Goal: Task Accomplishment & Management: Complete application form

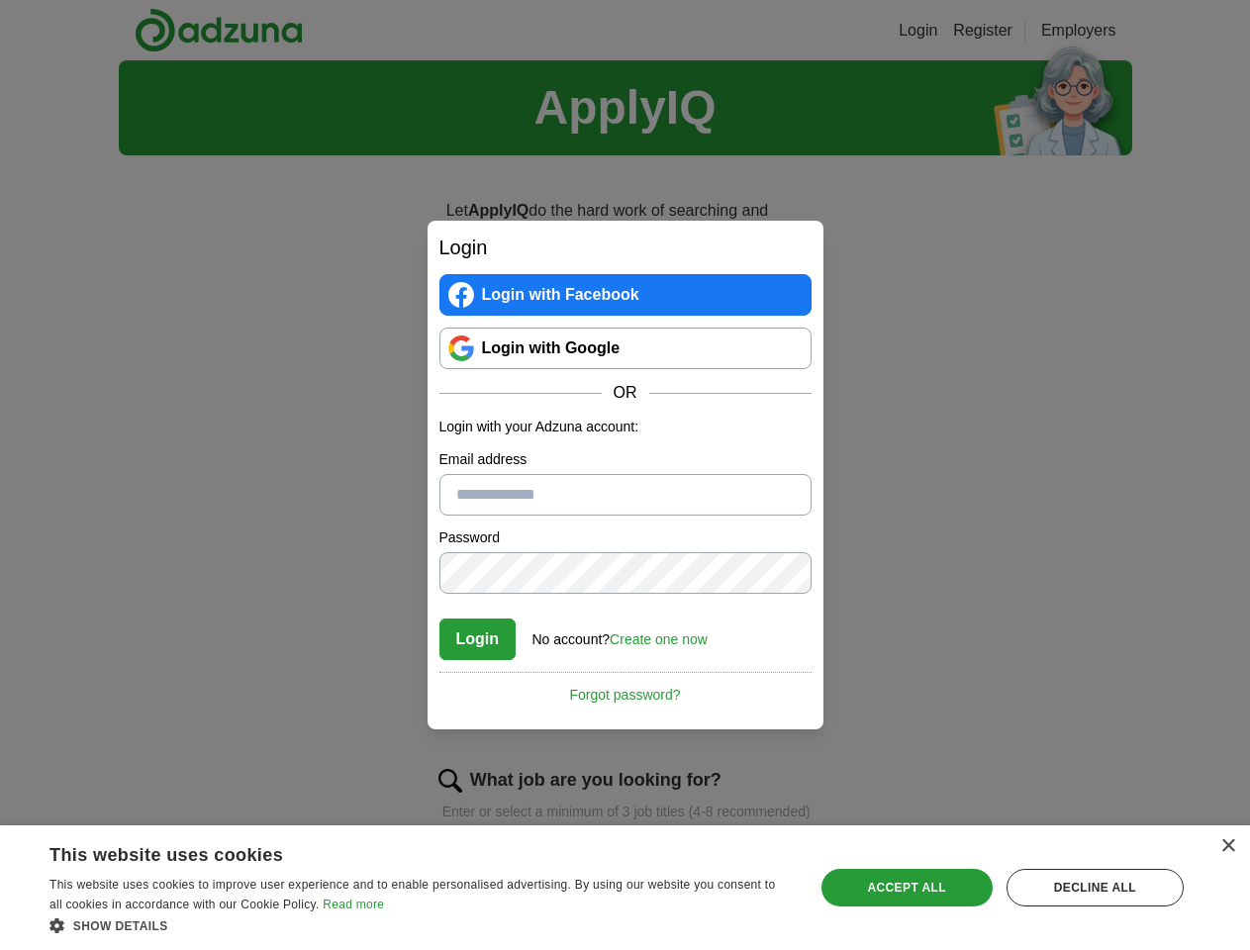
click at [478, 639] on button "Login" at bounding box center [477, 640] width 77 height 42
click at [662, 639] on link "Create one now" at bounding box center [659, 639] width 98 height 16
click at [626, 650] on div "No account? Create one now" at bounding box center [620, 634] width 175 height 33
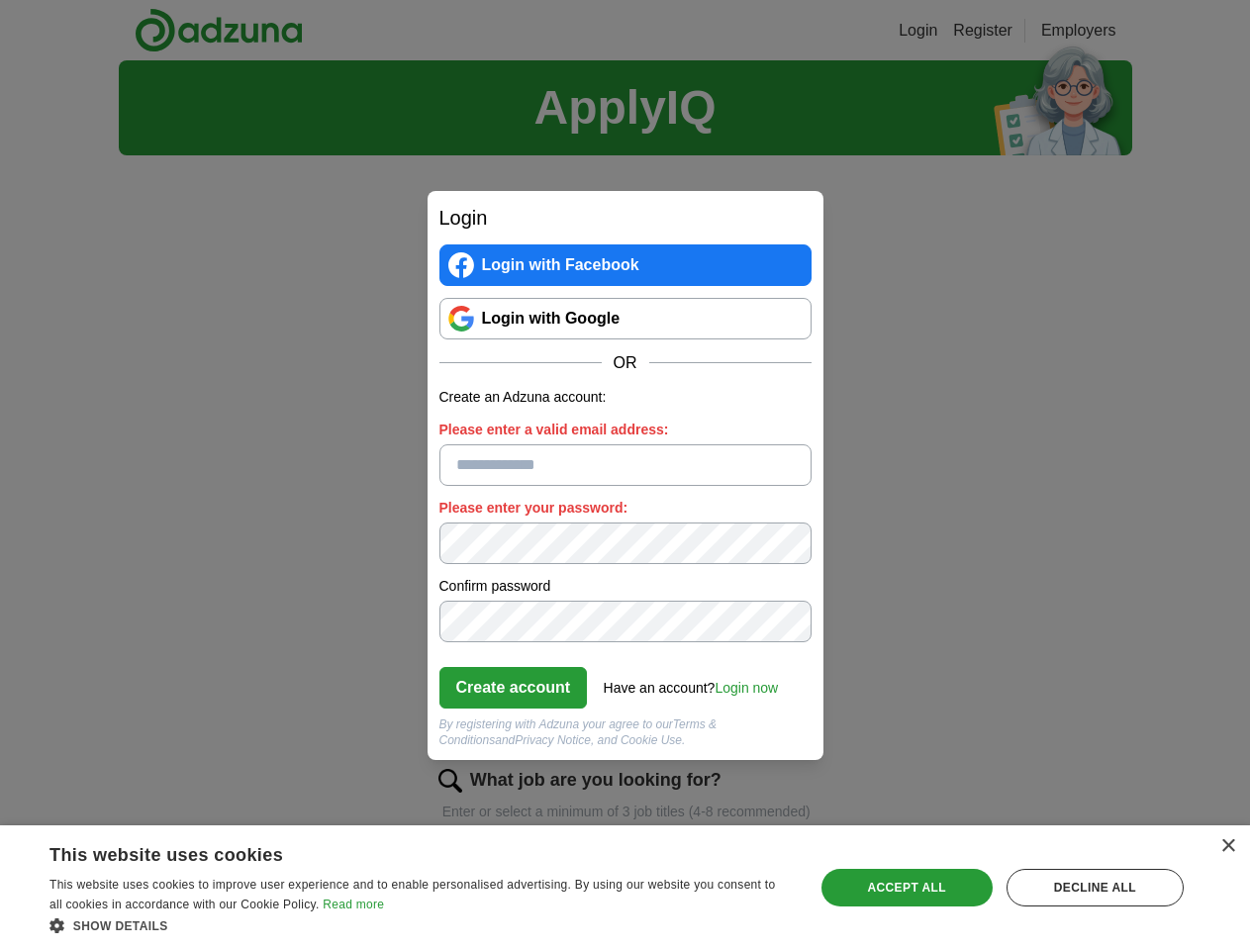
click at [1227, 846] on div "×" at bounding box center [1227, 846] width 15 height 15
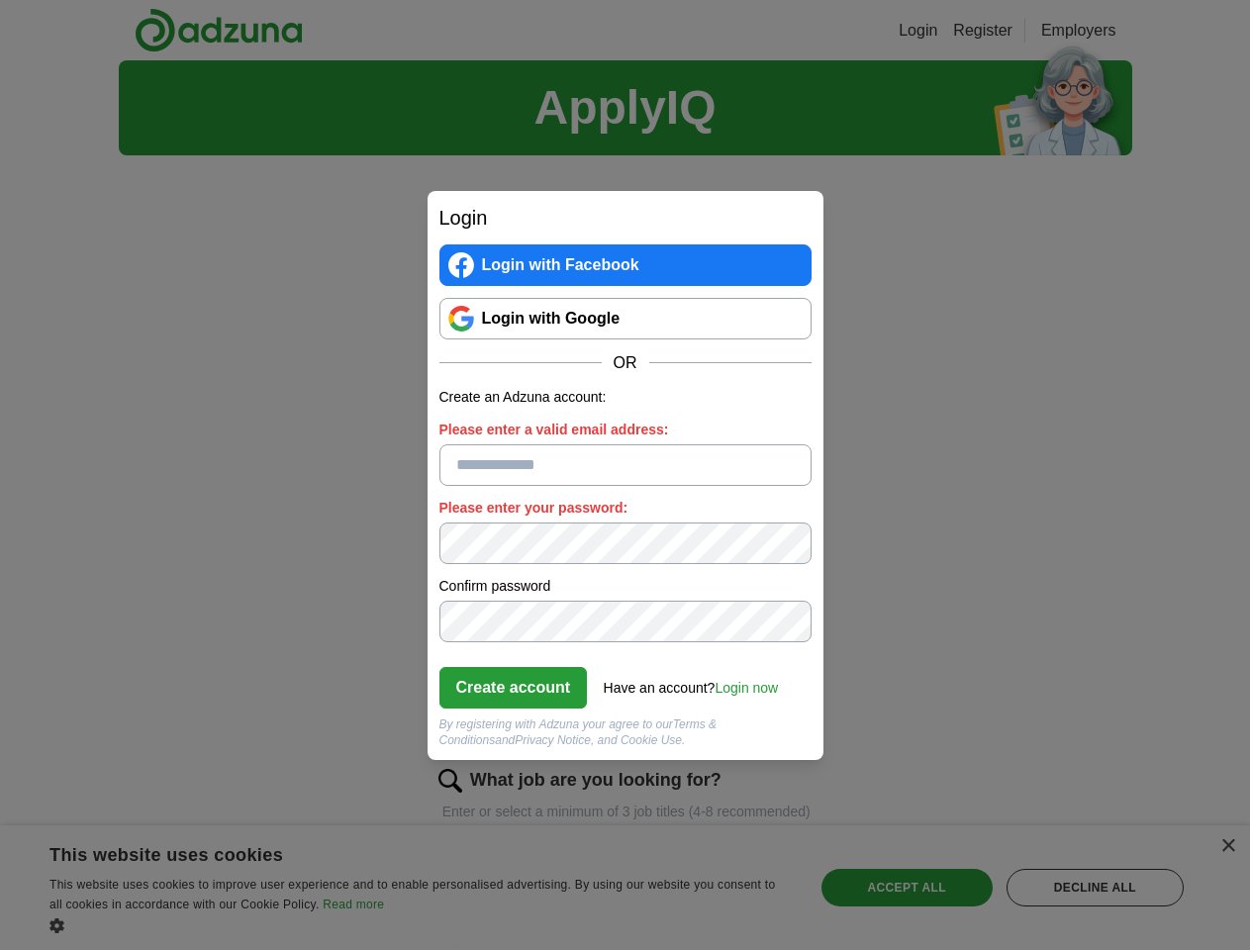
click at [420, 925] on div "Login Login with Facebook Login with Google OR Create an Adzuna account: Please…" at bounding box center [625, 475] width 1250 height 950
click at [907, 888] on div "Login Login with Facebook Login with Google OR Create an Adzuna account: Please…" at bounding box center [625, 475] width 1250 height 950
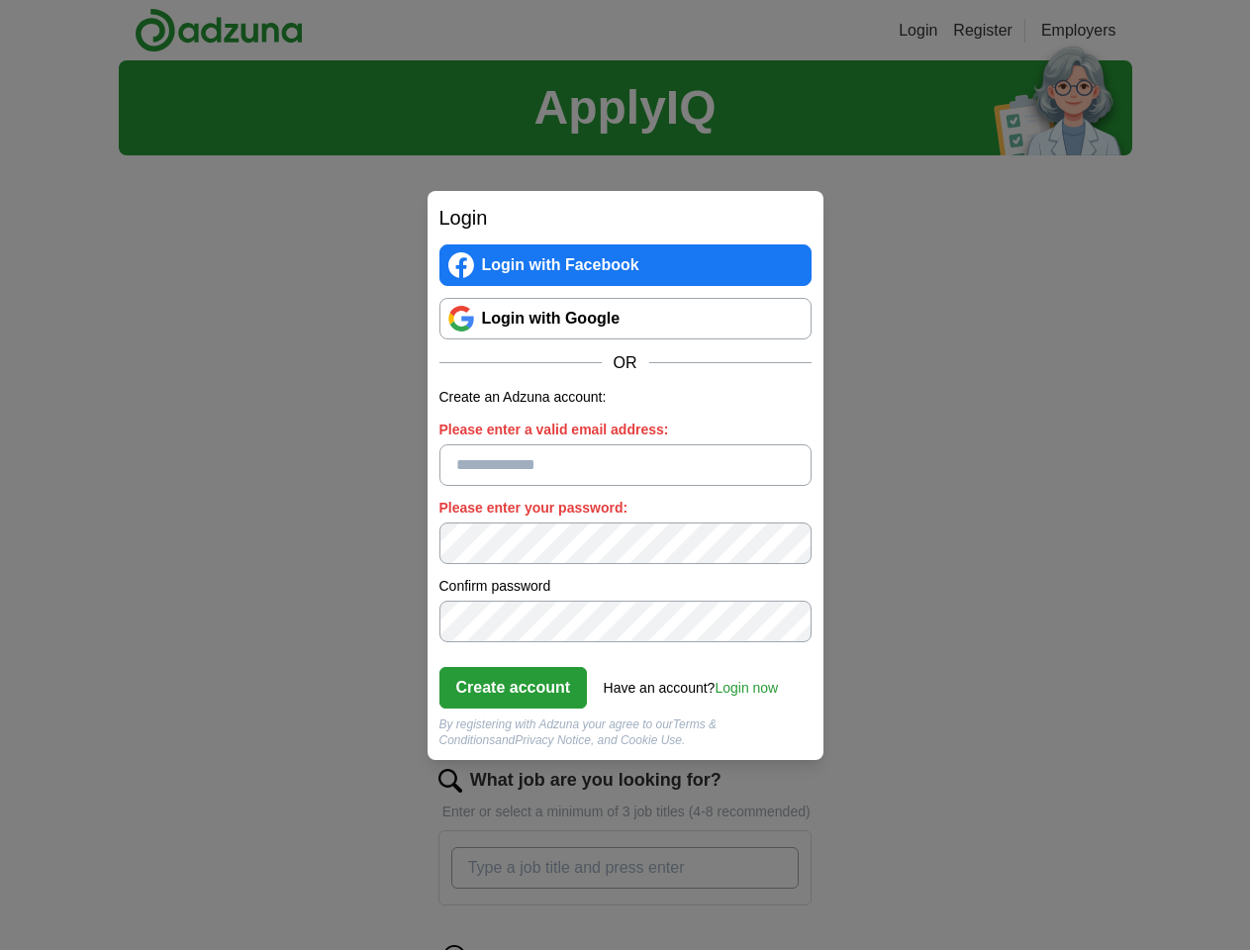
click at [1095, 888] on div "Login Login with Facebook Login with Google OR Create an Adzuna account: Please…" at bounding box center [625, 475] width 1250 height 950
click at [61, 944] on div "Login Login with Facebook Login with Google OR Create an Adzuna account: Please…" at bounding box center [625, 475] width 1250 height 950
click at [267, 944] on div "Login Login with Facebook Login with Google OR Create an Adzuna account: Please…" at bounding box center [625, 475] width 1250 height 950
click at [426, 944] on div "Login Login with Facebook Login with Google OR Create an Adzuna account: Please…" at bounding box center [625, 475] width 1250 height 950
